Goal: Task Accomplishment & Management: Complete application form

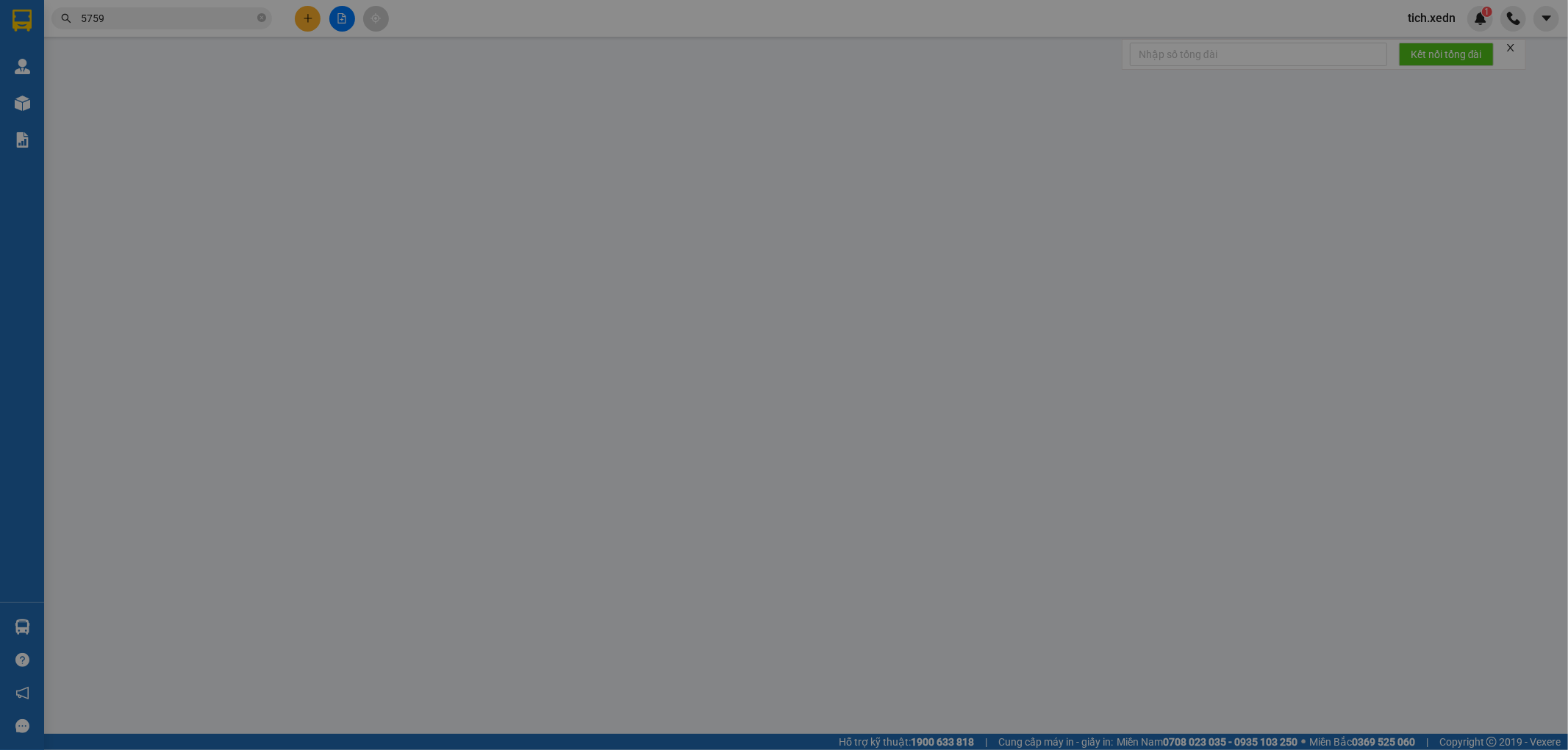
scroll to position [0, 10]
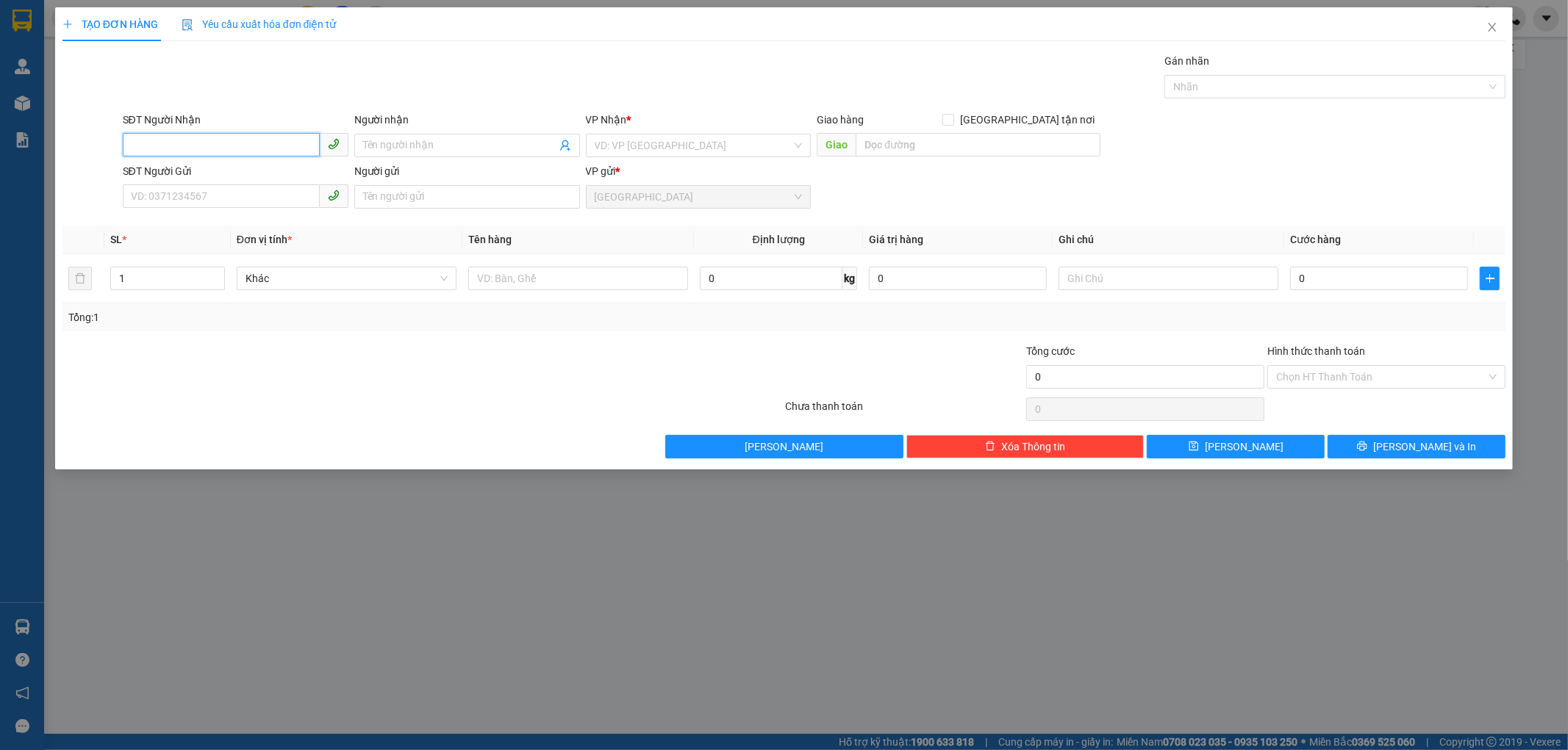
click at [161, 141] on input "SĐT Người Nhận" at bounding box center [222, 144] width 197 height 23
click at [169, 167] on div "0987784130 - ÂN" at bounding box center [236, 175] width 208 height 16
type input "0987784130"
type input "ÂN"
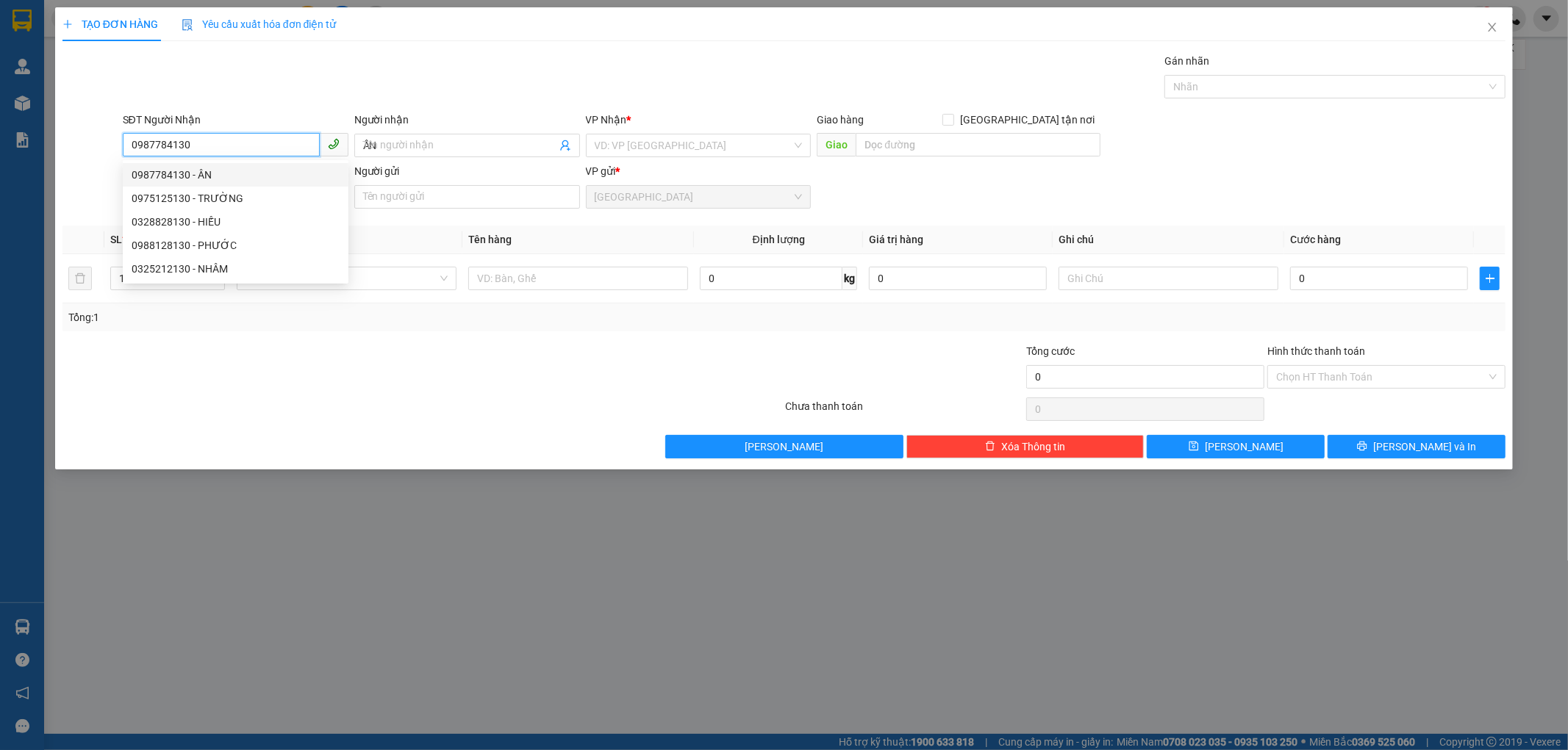
type input "30.000"
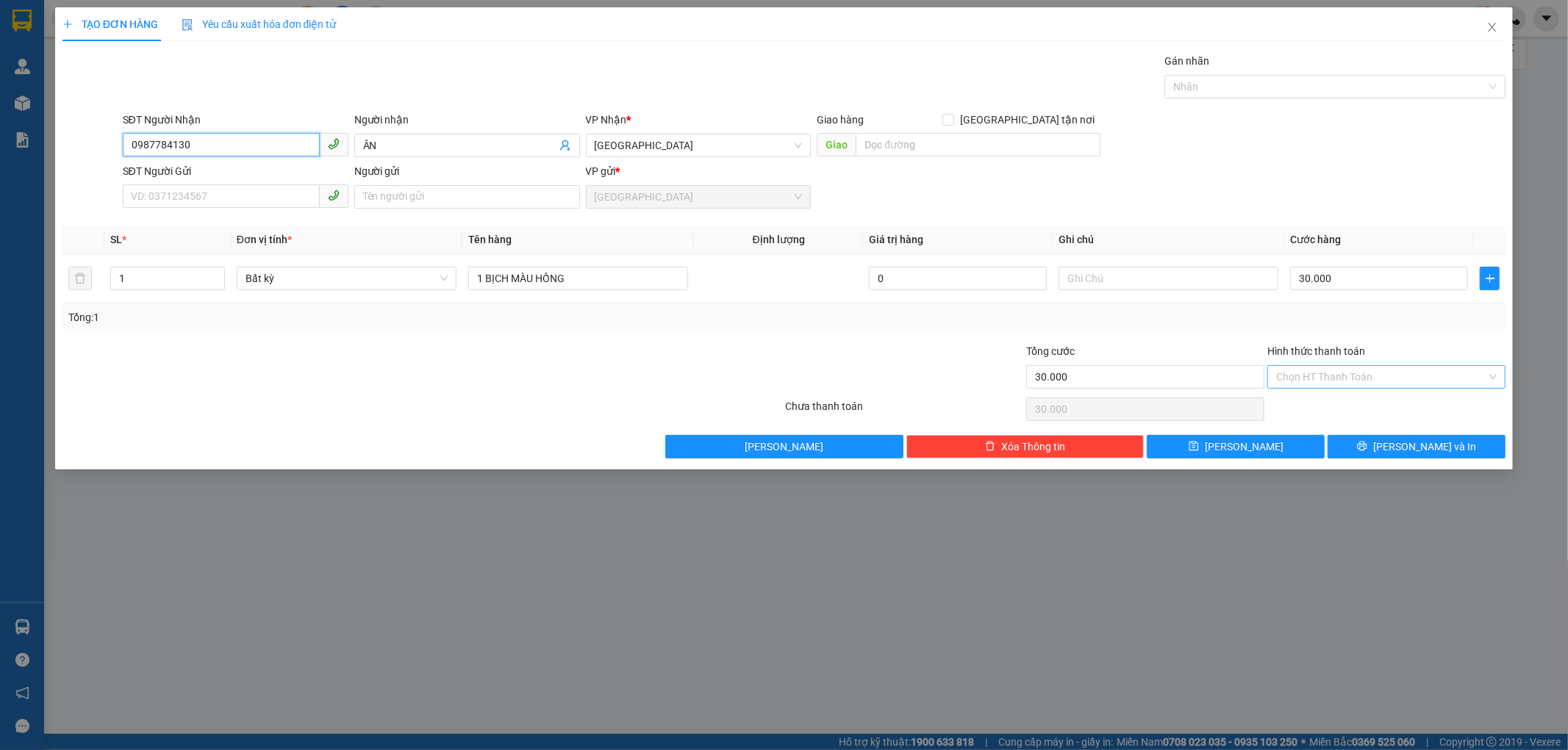
type input "0987784130"
click at [1312, 382] on input "Hình thức thanh toán" at bounding box center [1381, 377] width 210 height 22
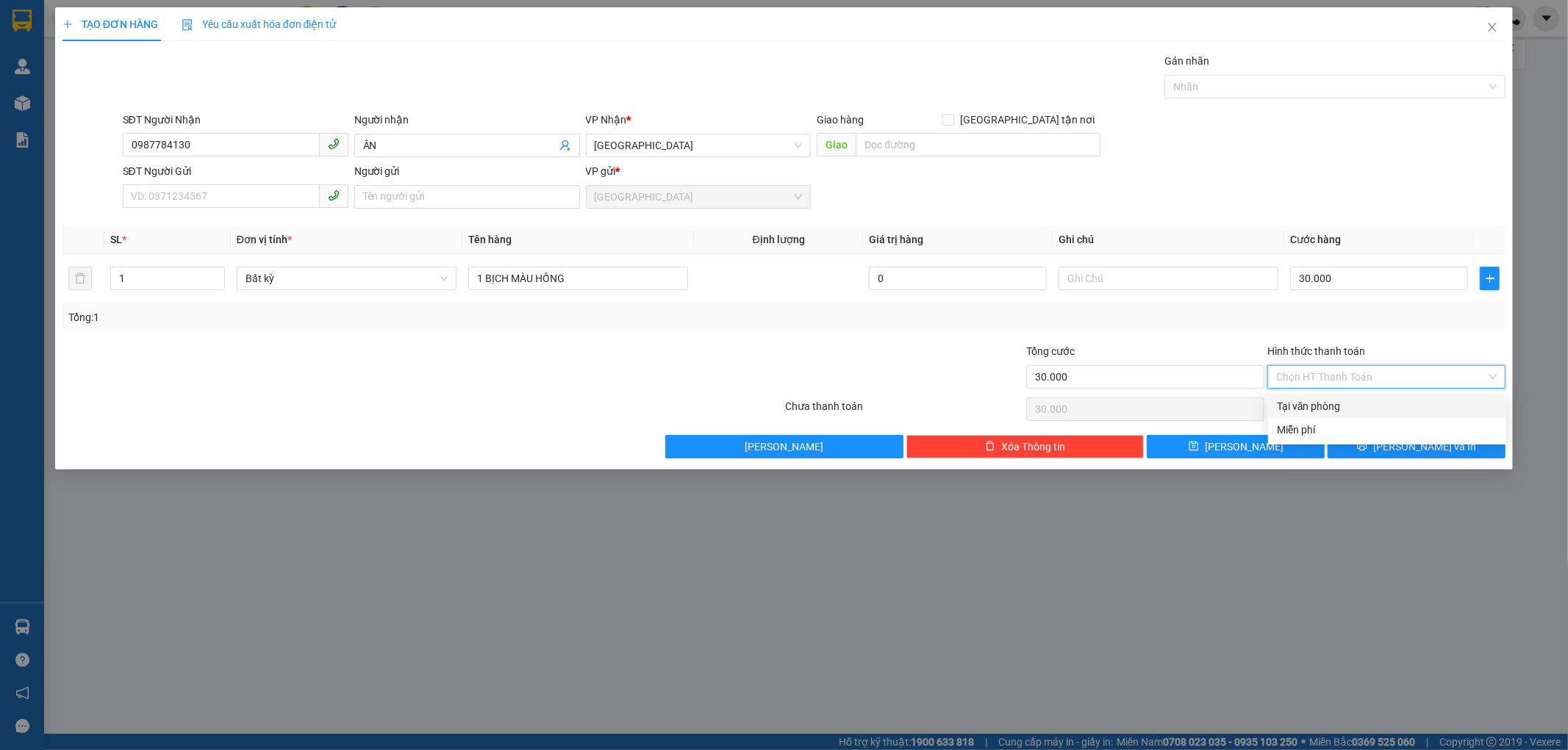
click at [1320, 405] on div "Tại văn phòng" at bounding box center [1387, 406] width 221 height 16
type input "0"
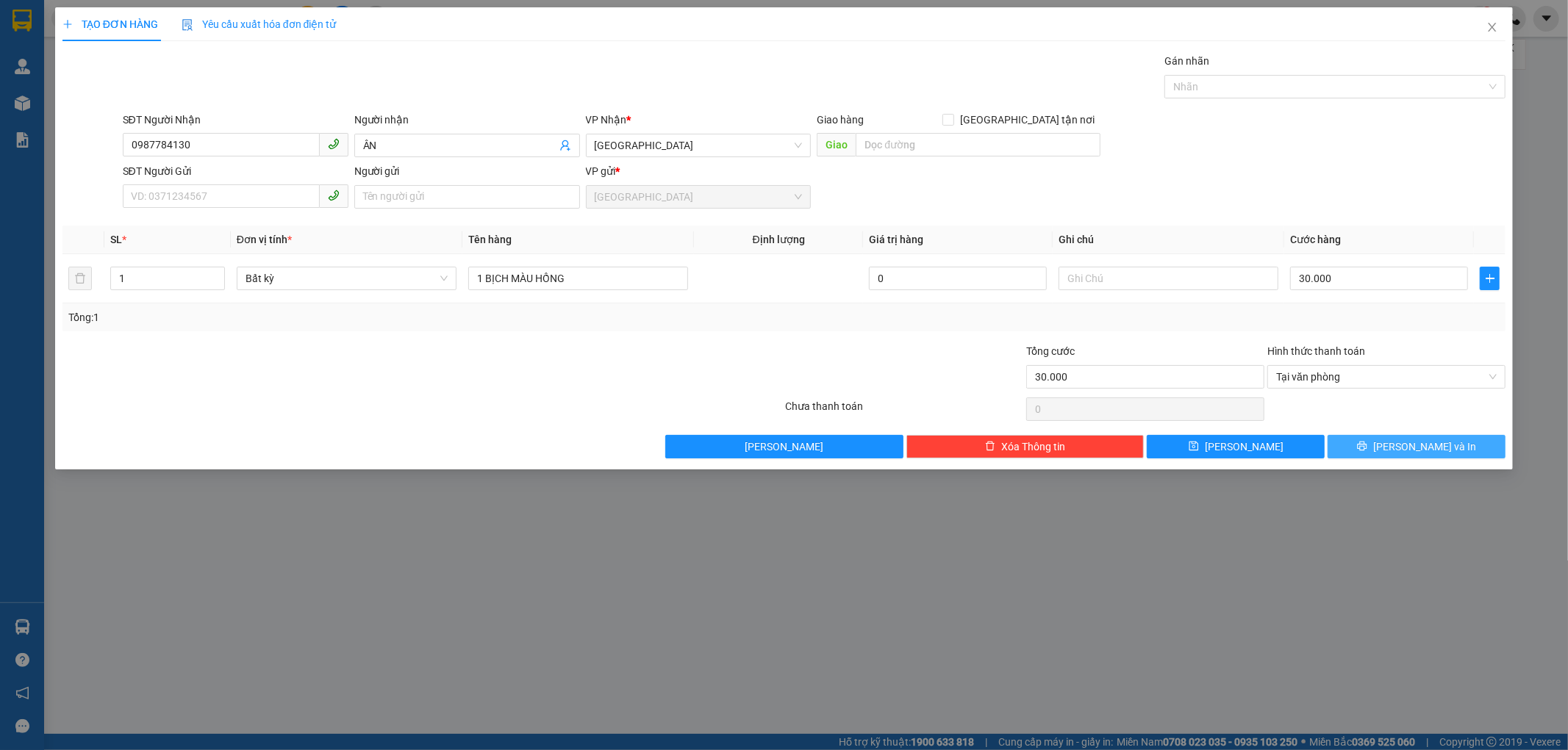
click at [1402, 441] on button "[PERSON_NAME] và In" at bounding box center [1416, 447] width 178 height 23
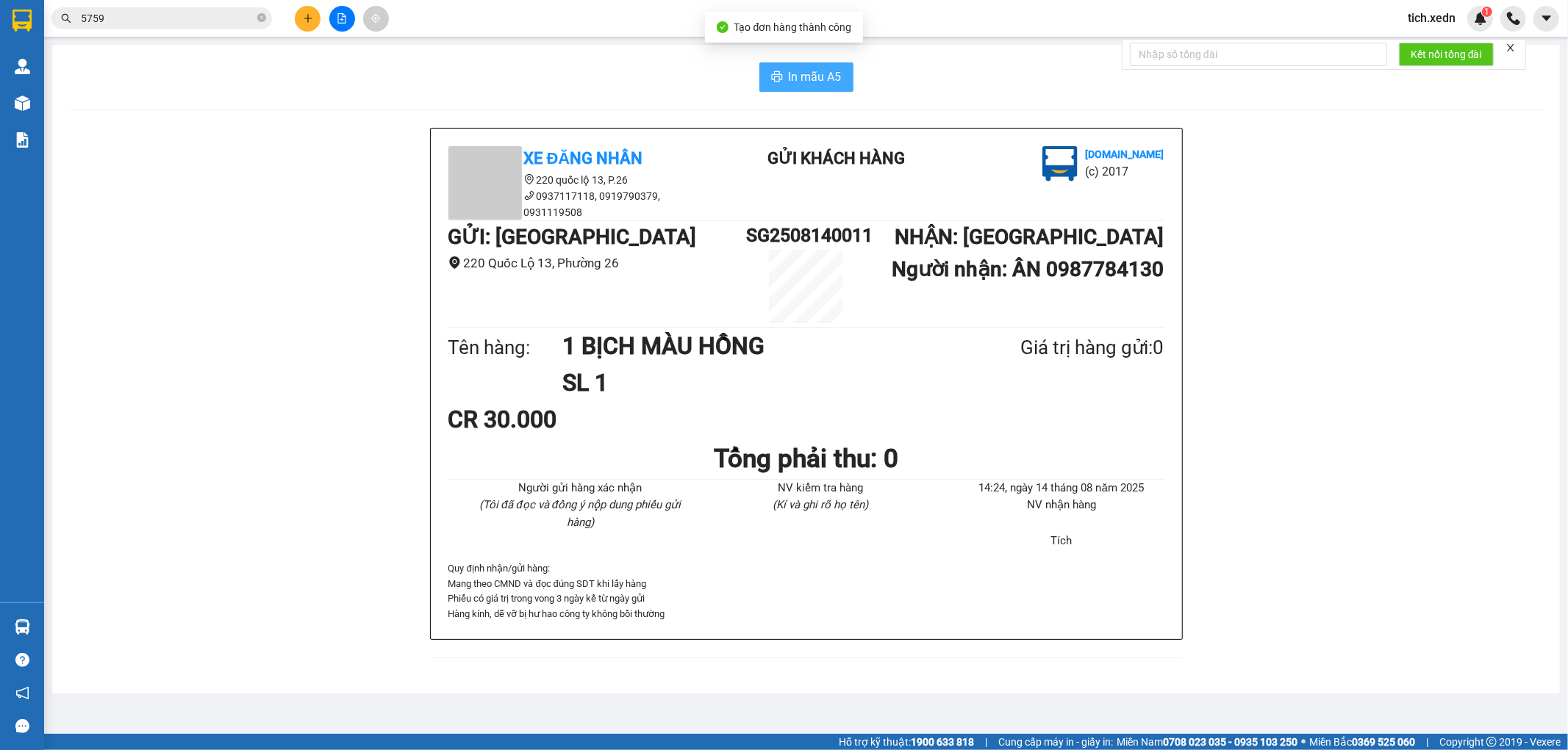
click at [795, 84] on span "In mẫu A5" at bounding box center [814, 76] width 53 height 18
